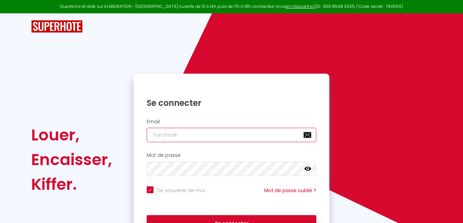
click at [192, 136] on input "email" at bounding box center [232, 135] width 170 height 14
type input "[EMAIL_ADDRESS][DOMAIN_NAME]"
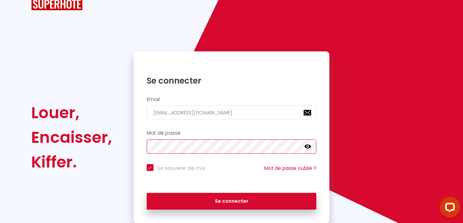
scroll to position [34, 0]
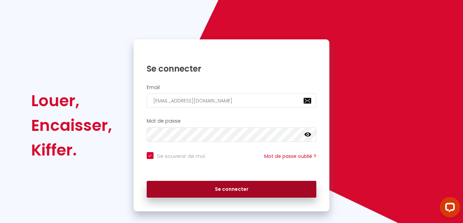
click at [218, 188] on button "Se connecter" at bounding box center [232, 189] width 170 height 17
checkbox input "true"
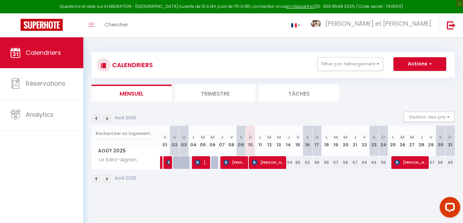
click at [97, 119] on img at bounding box center [97, 119] width 8 height 8
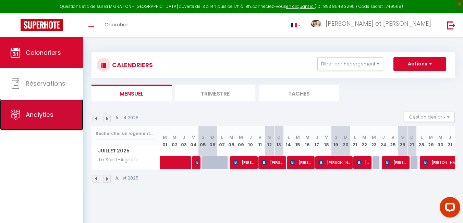
click at [48, 117] on span "Analytics" at bounding box center [40, 114] width 28 height 9
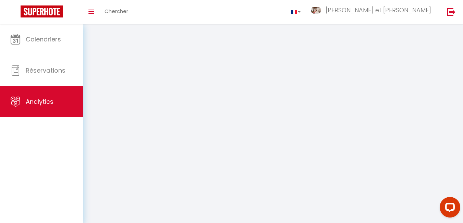
select select "2025"
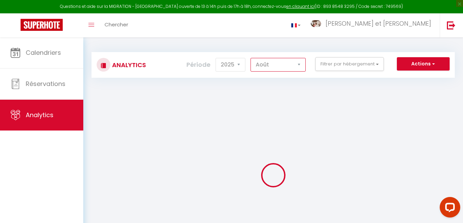
click at [283, 67] on select "[PERSON_NAME] Mars [PERSON_NAME] Juin Juillet Août Septembre Octobre Novembre D…" at bounding box center [278, 65] width 55 height 14
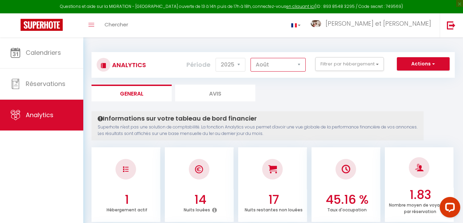
select select "7"
click at [251, 58] on select "[PERSON_NAME] Mars [PERSON_NAME] Juin Juillet Août Septembre Octobre Novembre D…" at bounding box center [278, 65] width 55 height 14
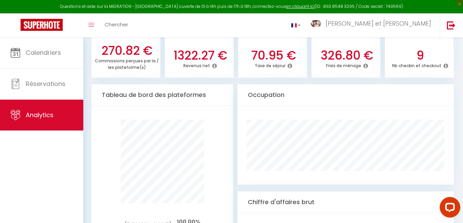
scroll to position [308, 0]
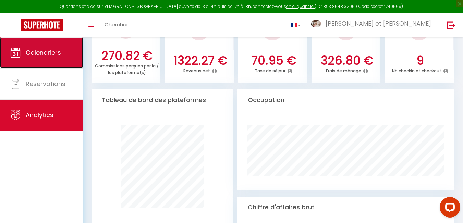
click at [58, 53] on span "Calendriers" at bounding box center [43, 52] width 35 height 9
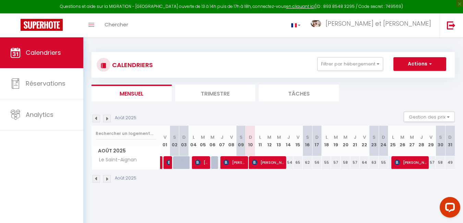
click at [97, 119] on img at bounding box center [97, 119] width 8 height 8
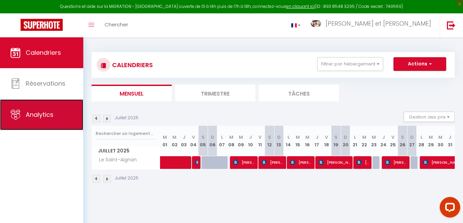
click at [60, 115] on link "Analytics" at bounding box center [41, 114] width 83 height 31
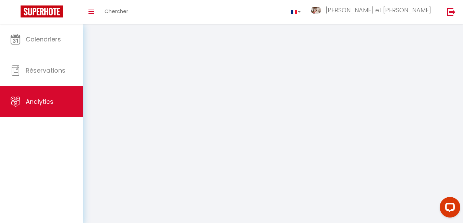
select select "2025"
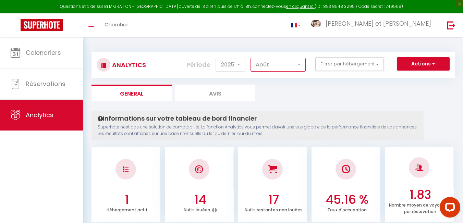
click at [271, 63] on select "[PERSON_NAME] Mars [PERSON_NAME] Juin Juillet Août Septembre Octobre Novembre D…" at bounding box center [278, 65] width 55 height 14
select select "7"
click at [251, 58] on select "[PERSON_NAME] Mars [PERSON_NAME] Juin Juillet Août Septembre Octobre Novembre D…" at bounding box center [278, 65] width 55 height 14
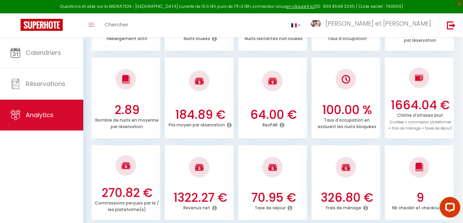
scroll to position [206, 0]
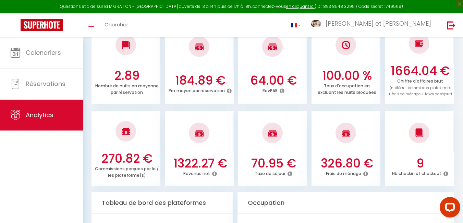
click at [214, 175] on icon at bounding box center [214, 173] width 5 height 5
click at [207, 179] on div "1322.27 € Revenus net" at bounding box center [199, 170] width 69 height 28
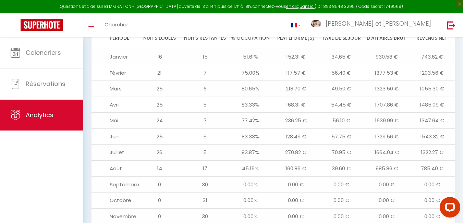
scroll to position [685, 0]
